Goal: Navigation & Orientation: Find specific page/section

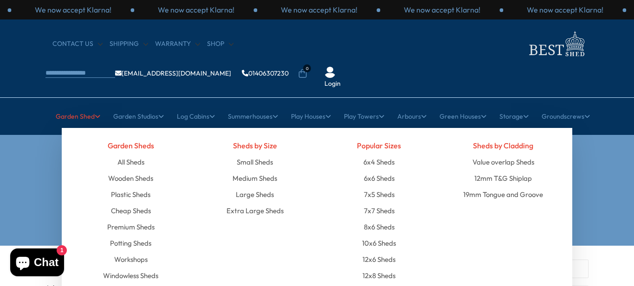
click at [88, 105] on link "Garden Shed" at bounding box center [78, 116] width 45 height 23
click at [136, 154] on link "All Sheds" at bounding box center [130, 162] width 27 height 16
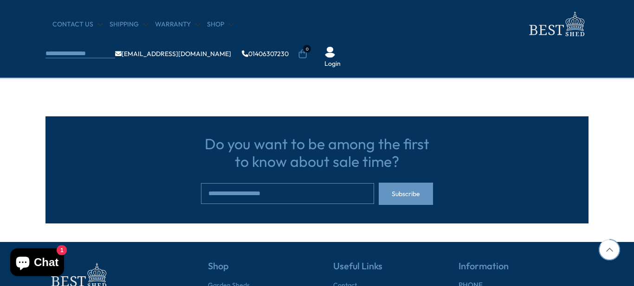
scroll to position [995, 0]
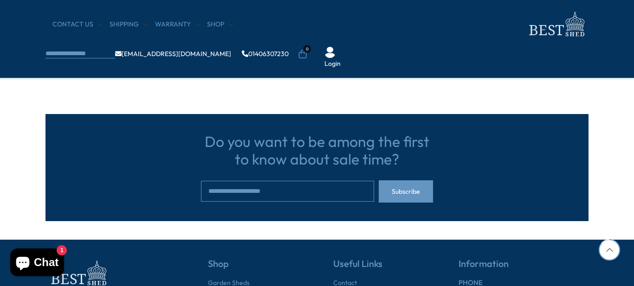
click at [610, 250] on div at bounding box center [609, 250] width 21 height 21
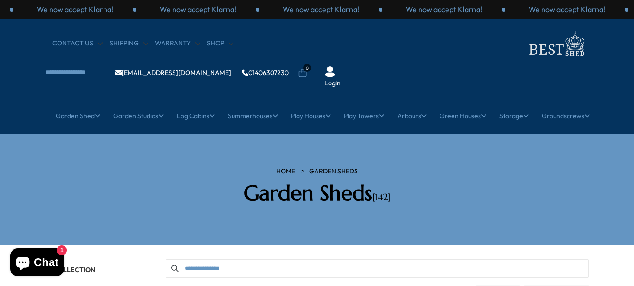
scroll to position [0, 0]
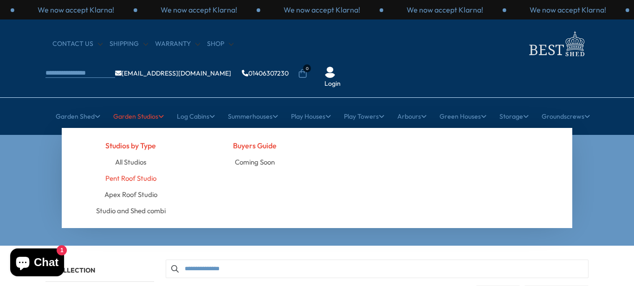
click at [145, 170] on link "Pent Roof Studio" at bounding box center [130, 178] width 51 height 16
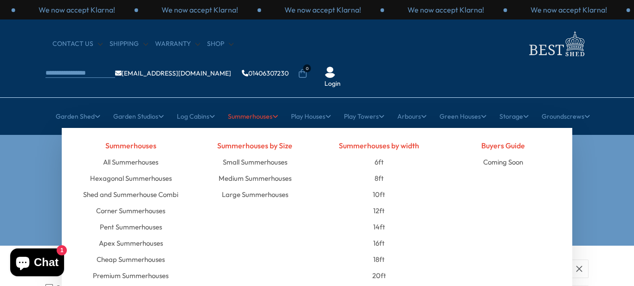
click at [240, 105] on link "Summerhouses" at bounding box center [253, 116] width 50 height 23
click at [151, 154] on link "All Summerhouses" at bounding box center [130, 162] width 55 height 16
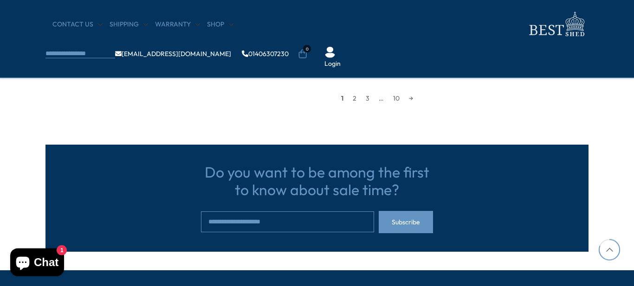
scroll to position [900, 0]
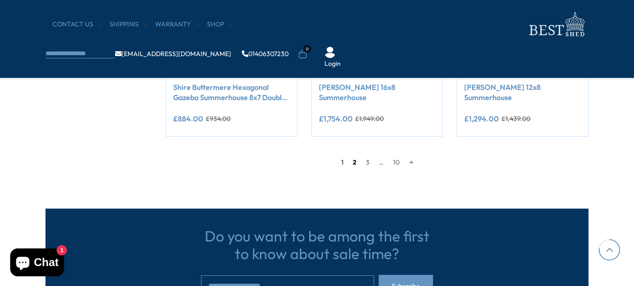
click at [355, 162] on link "2" at bounding box center [354, 163] width 13 height 14
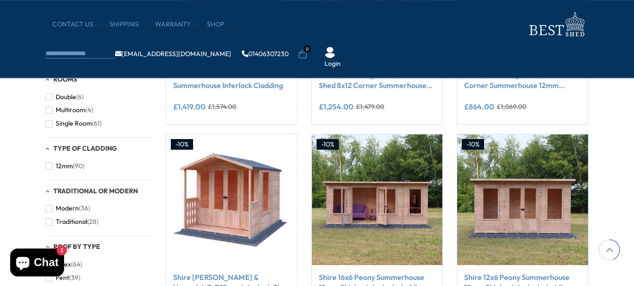
scroll to position [513, 0]
